Goal: Information Seeking & Learning: Find contact information

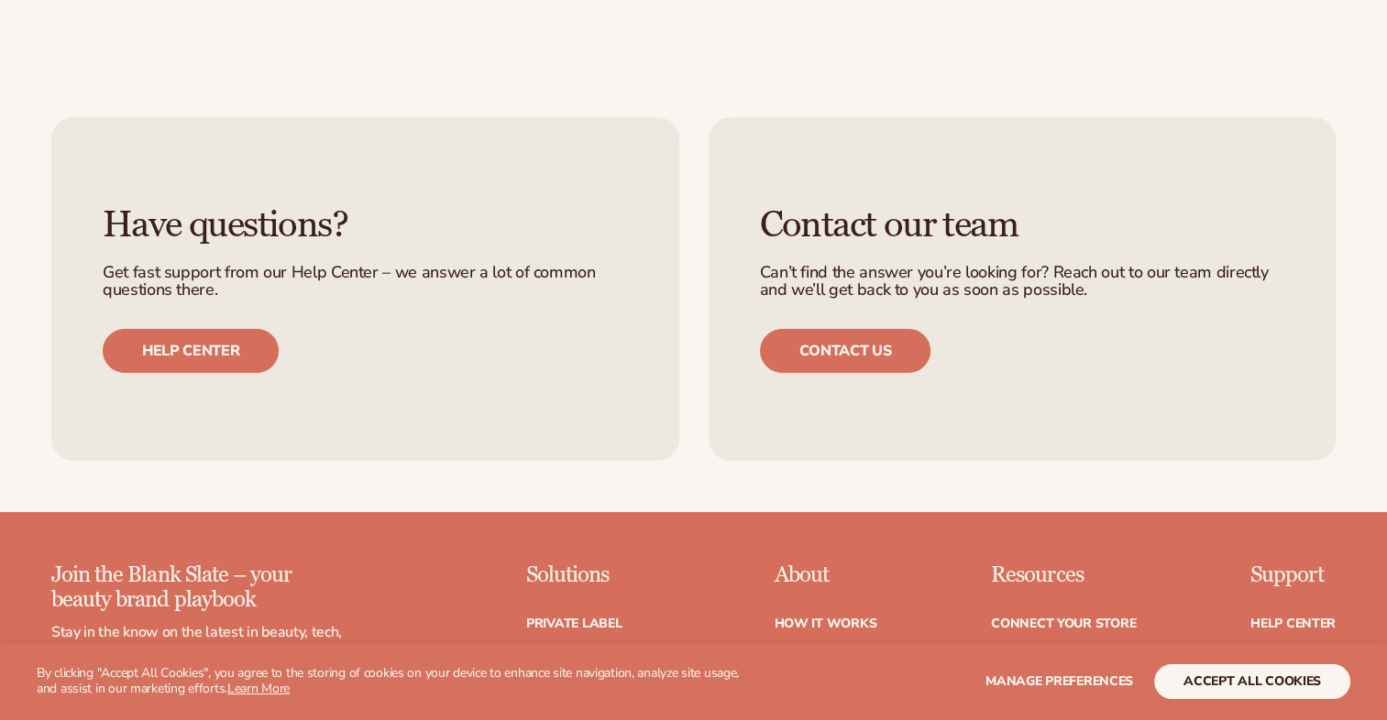
scroll to position [7149, 0]
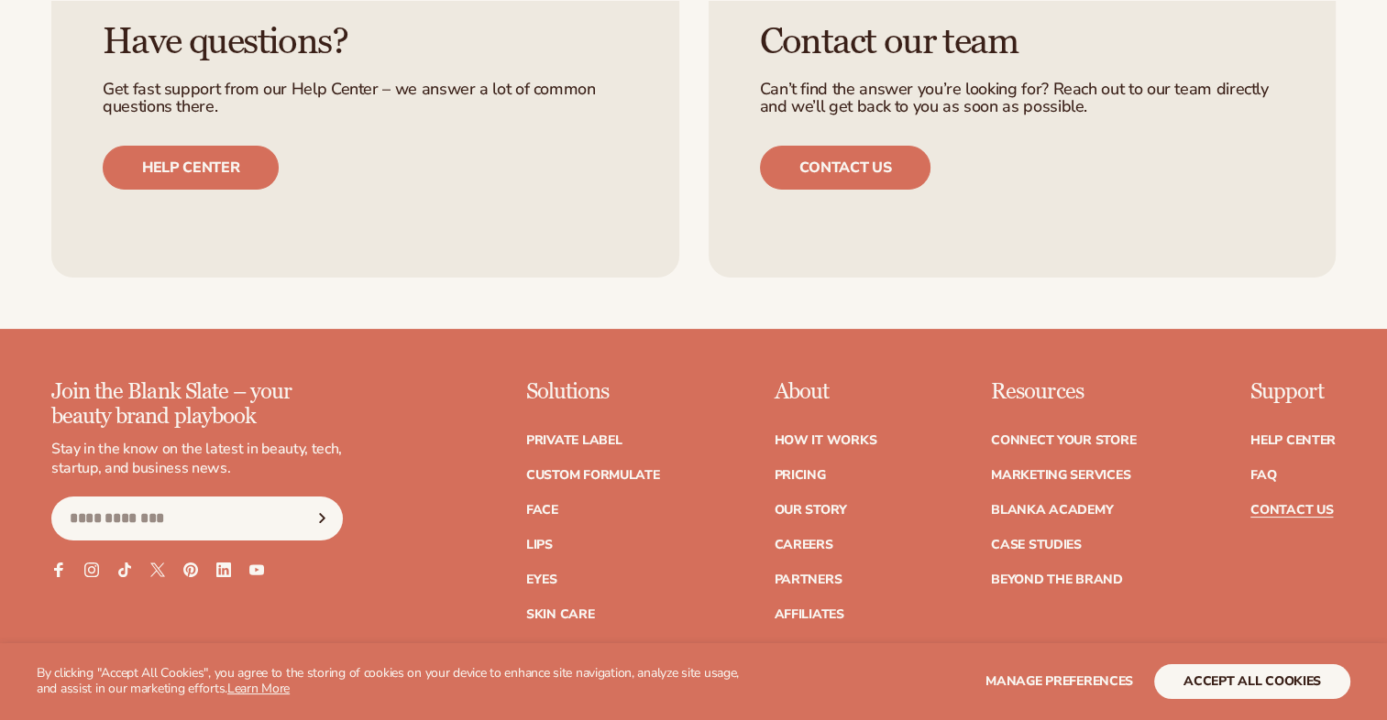
click at [1311, 504] on link "Contact Us" at bounding box center [1291, 510] width 82 height 13
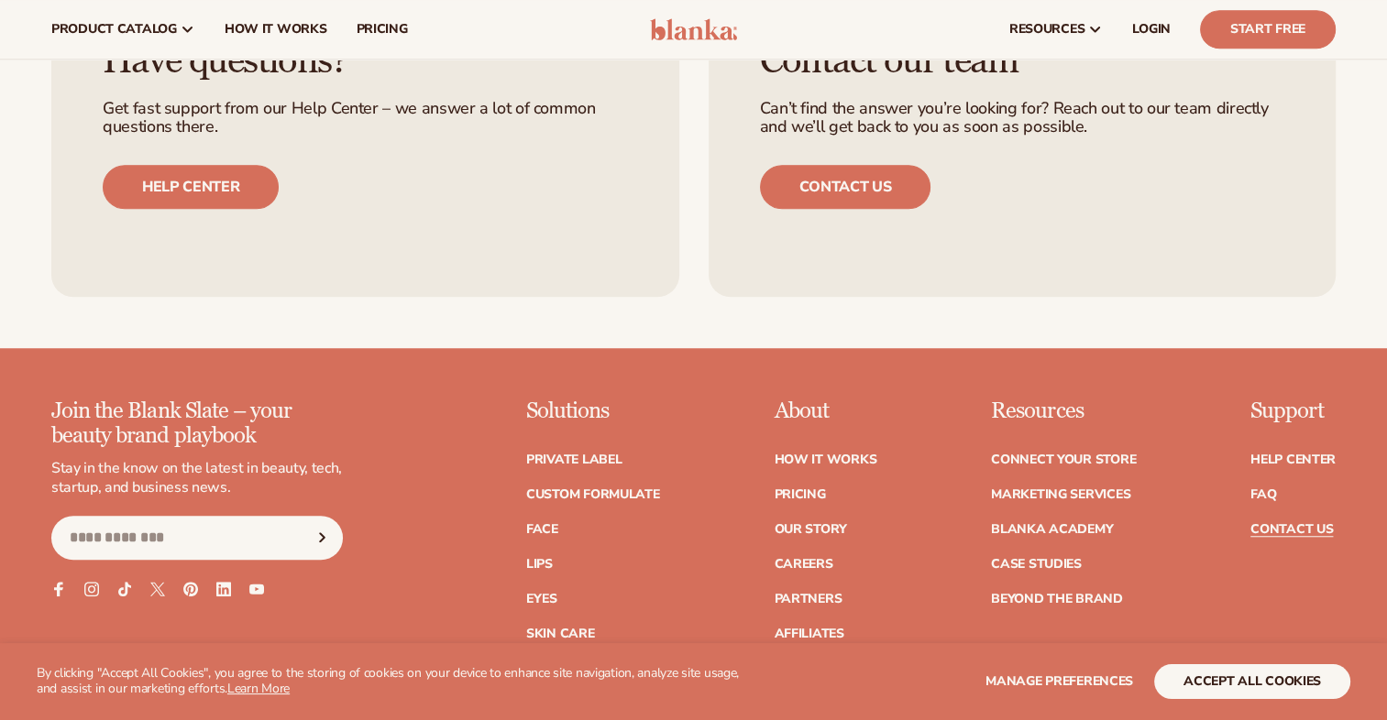
scroll to position [1283, 0]
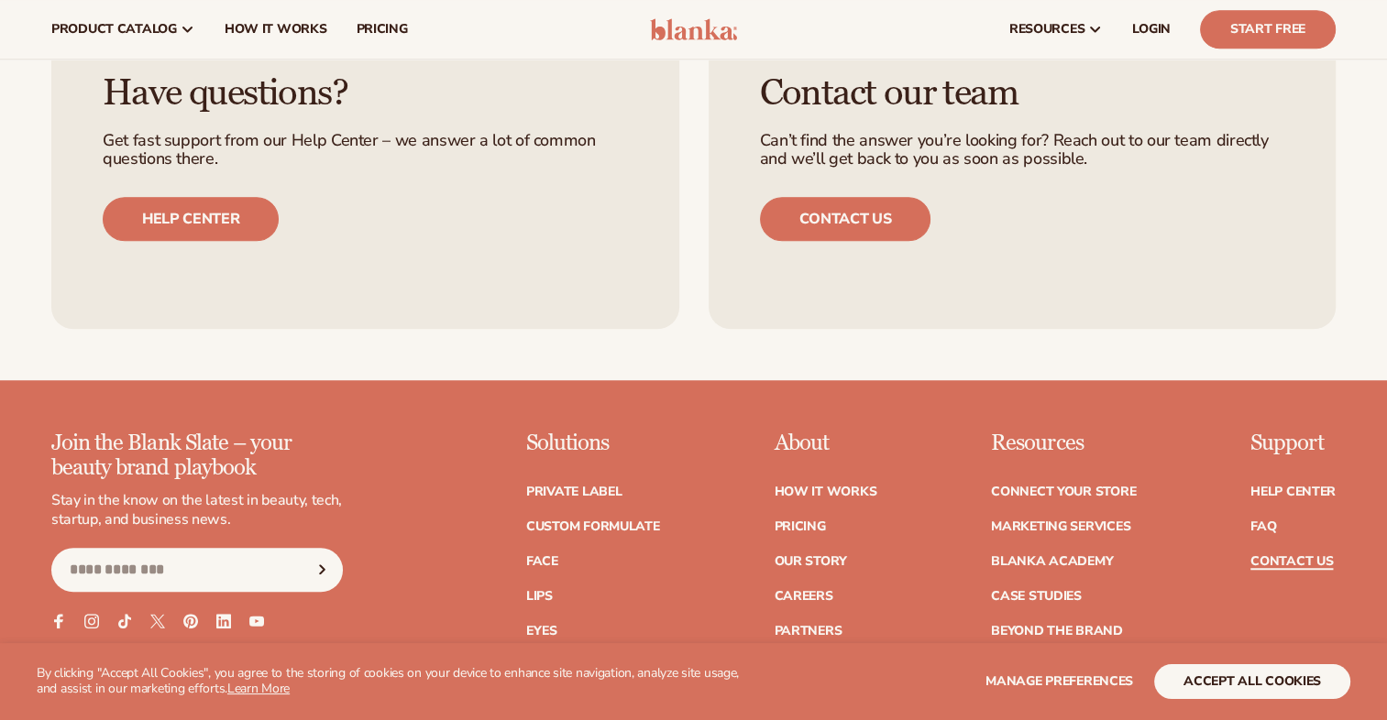
click at [1291, 555] on link "Contact Us" at bounding box center [1291, 561] width 82 height 13
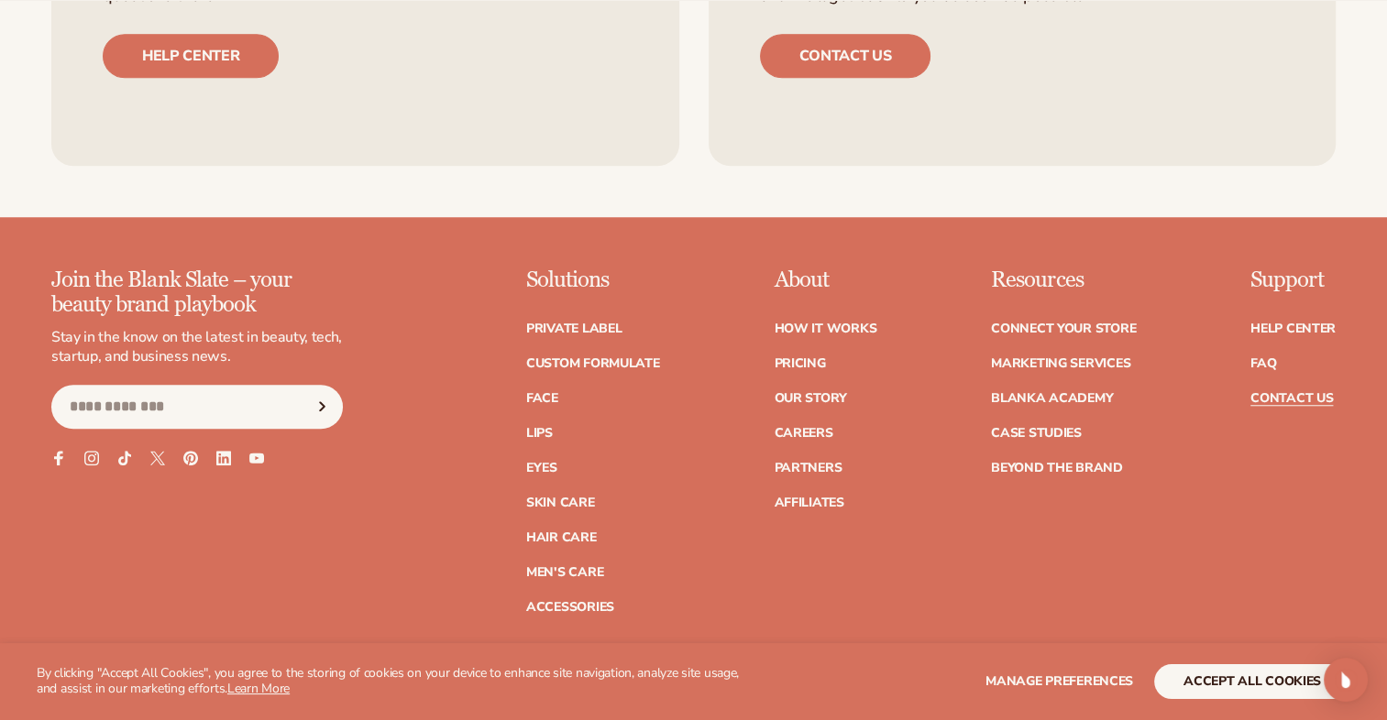
scroll to position [1558, 0]
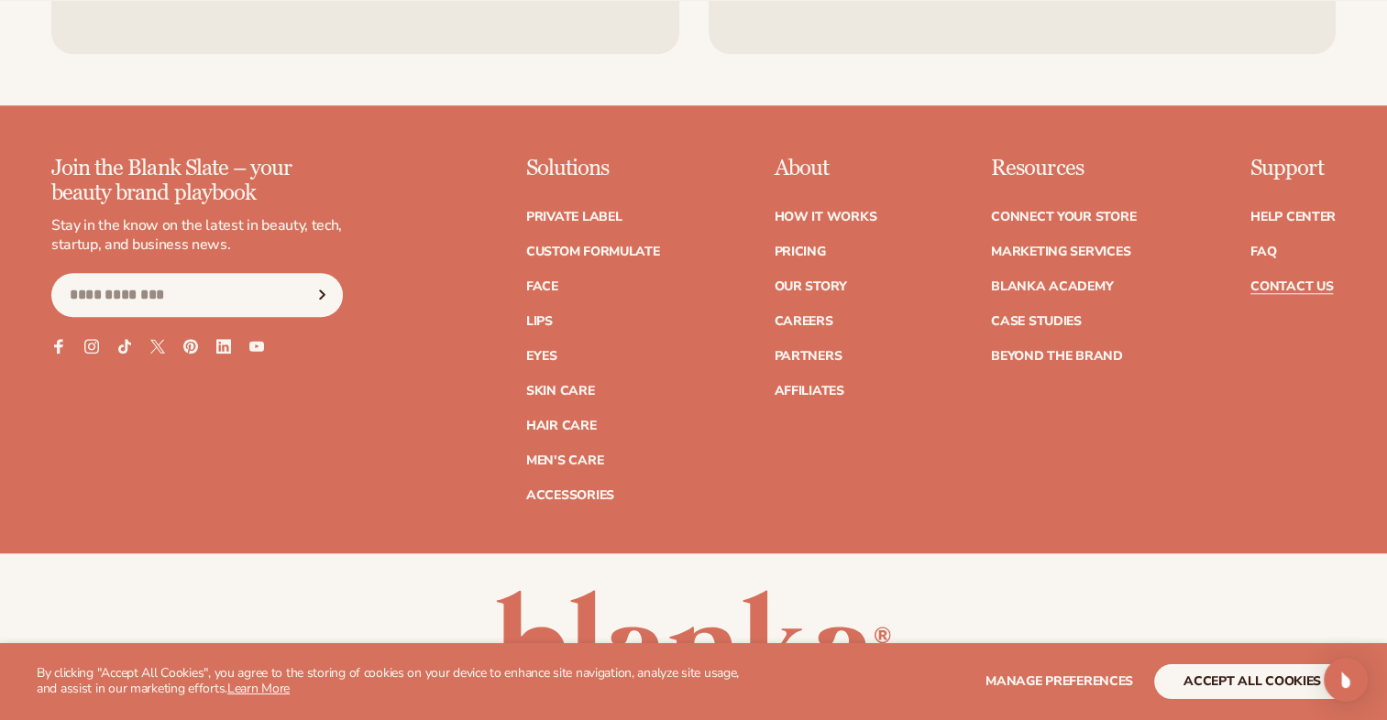
click at [1305, 276] on ul "Help Center FAQ Contact Us" at bounding box center [1292, 242] width 85 height 101
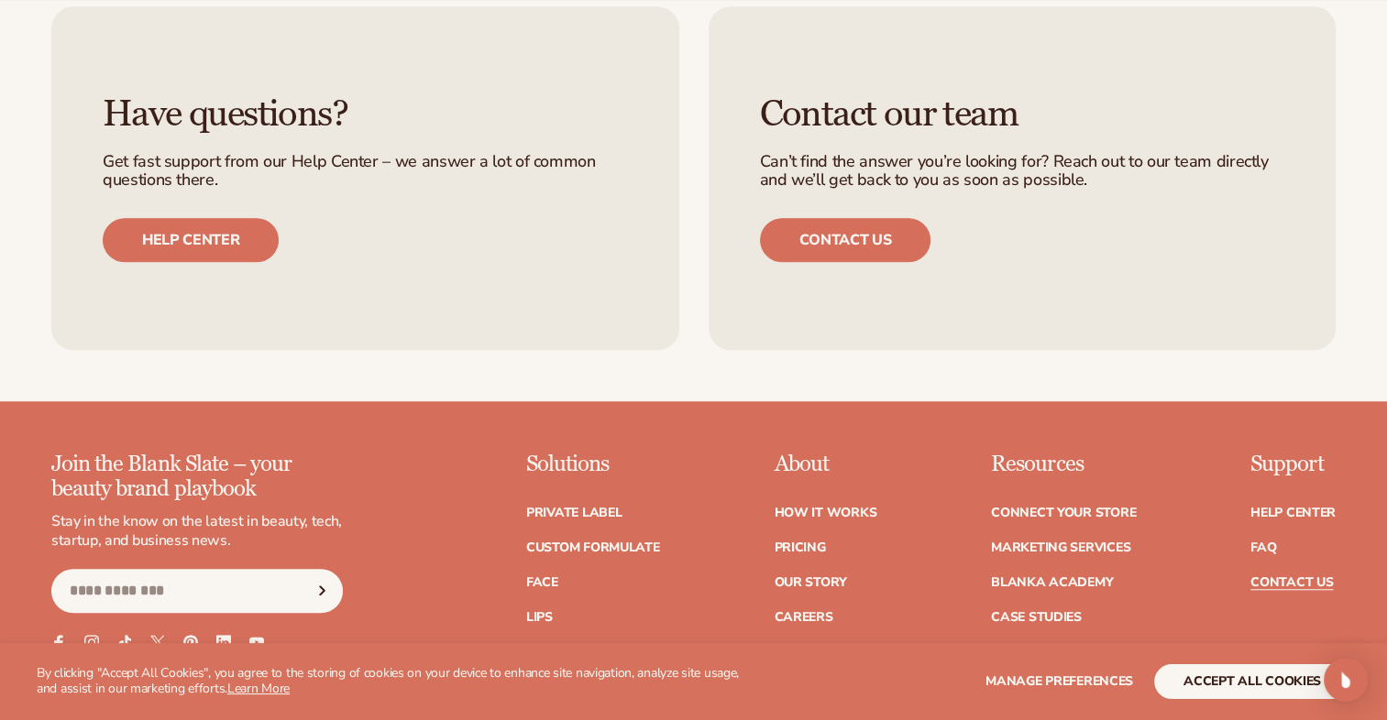
scroll to position [1283, 0]
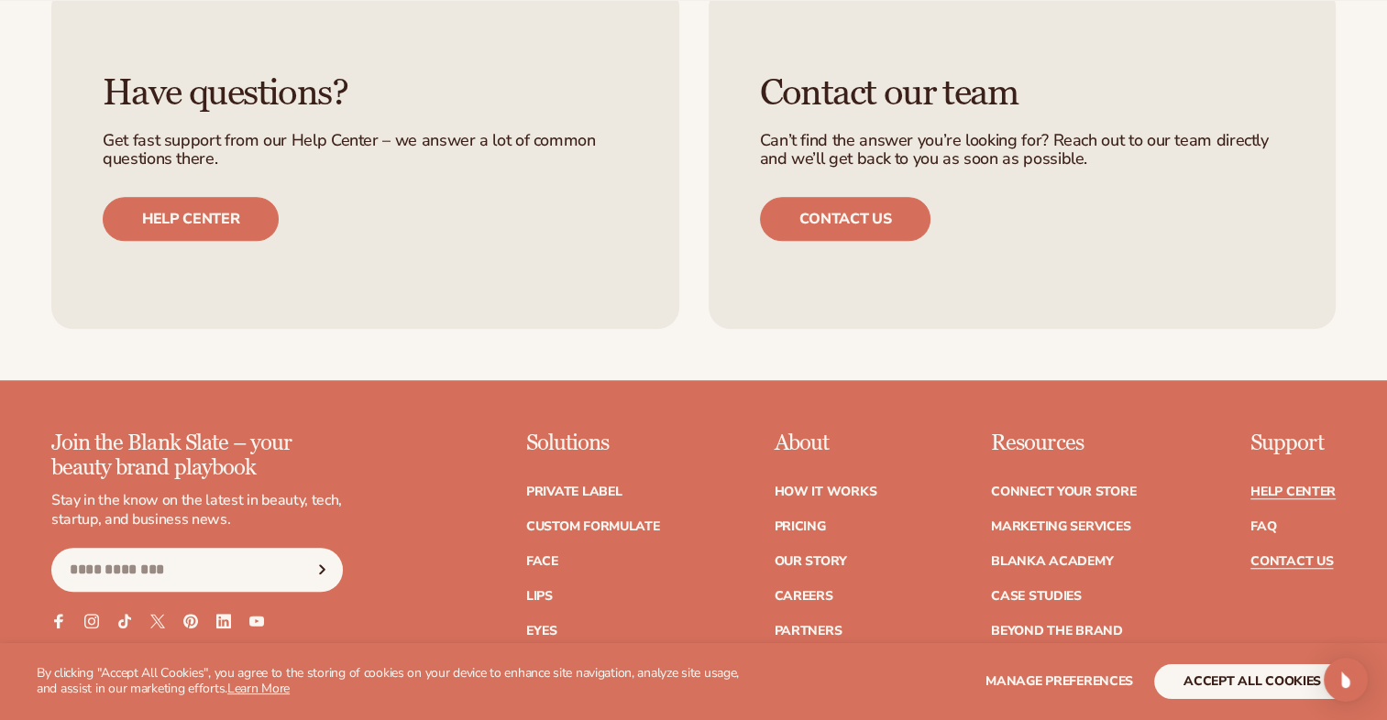
click at [1294, 489] on link "Help Center" at bounding box center [1292, 492] width 85 height 13
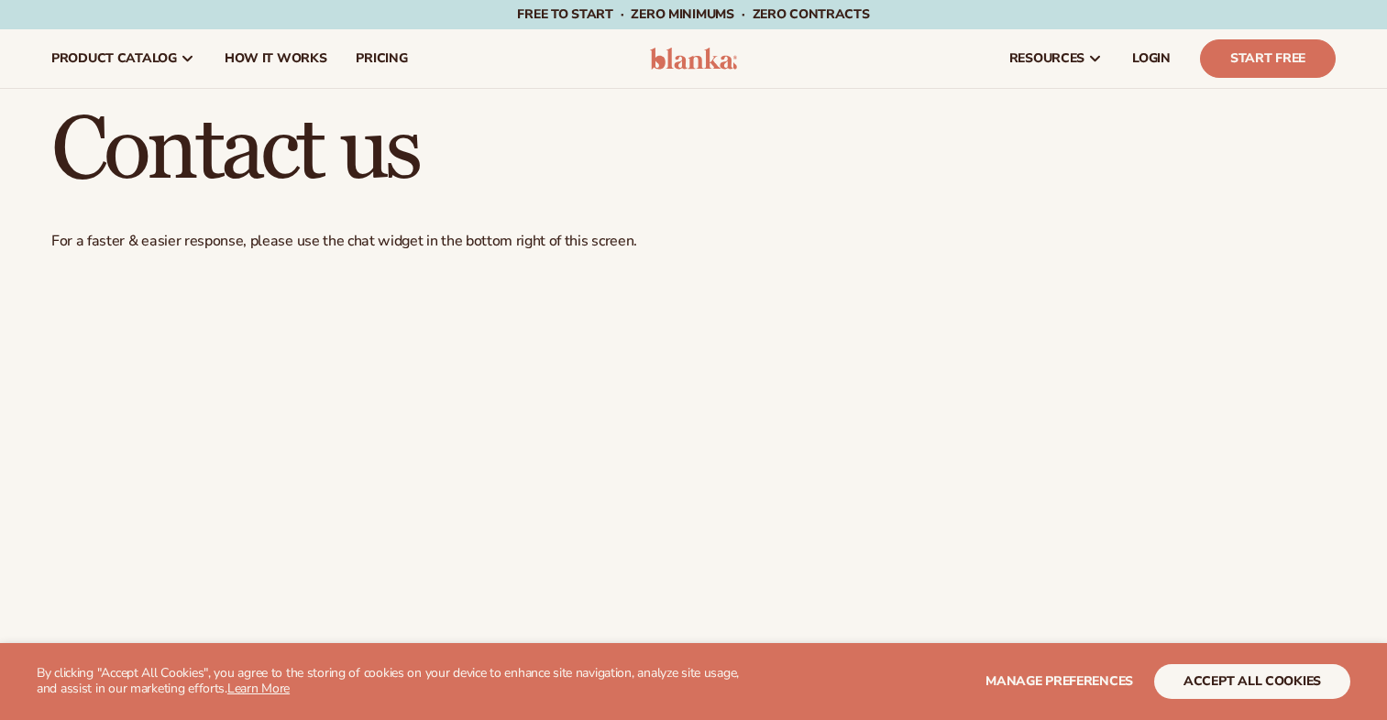
scroll to position [1283, 0]
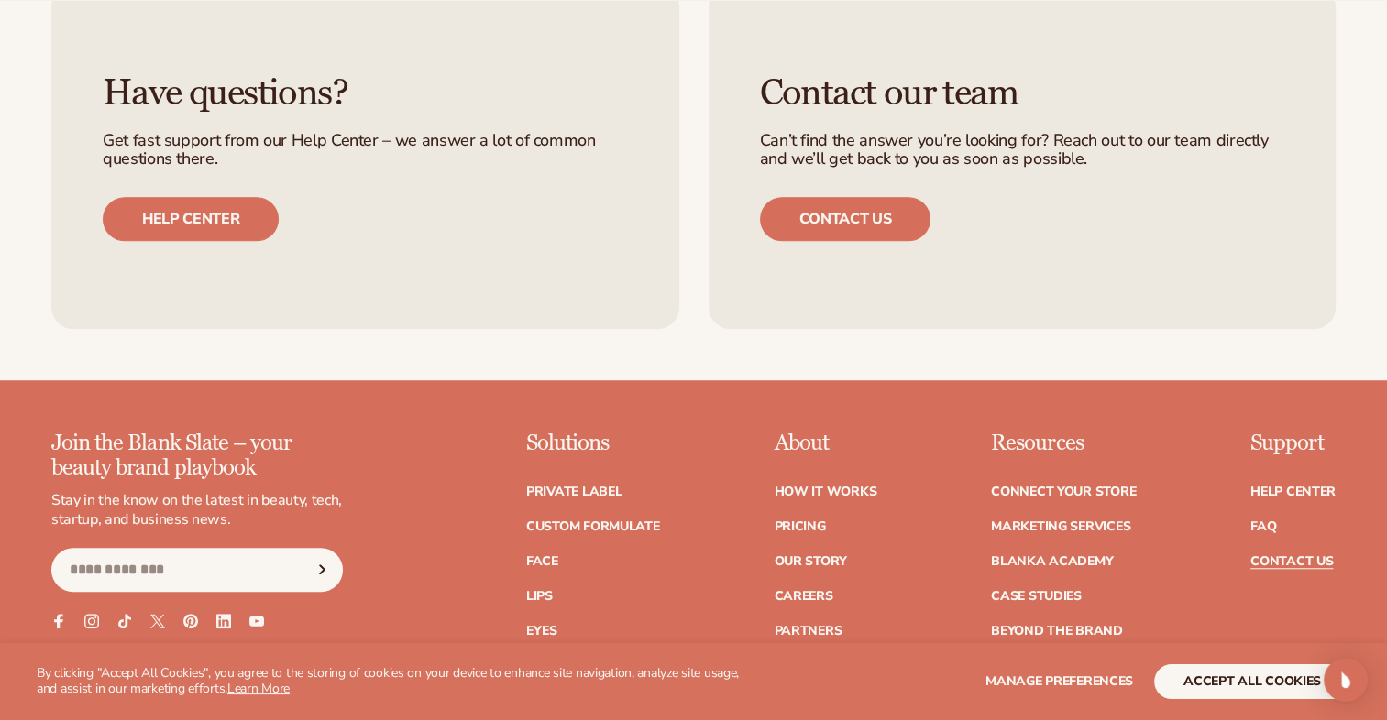
click at [523, 169] on div "Have questions? Get fast support from our Help Center – we answer a lot of comm…" at bounding box center [365, 157] width 628 height 345
